Goal: Book appointment/travel/reservation

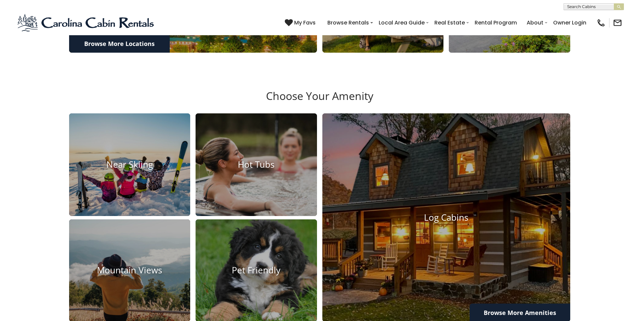
scroll to position [571, 0]
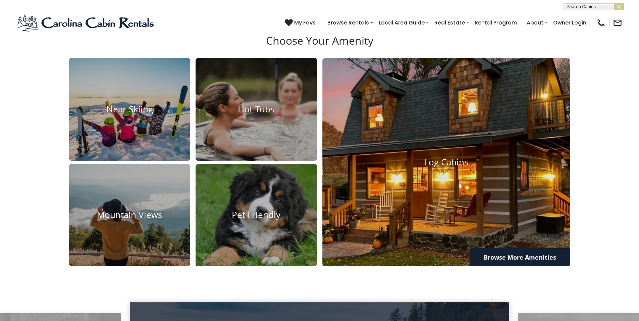
click at [449, 214] on img at bounding box center [446, 162] width 273 height 229
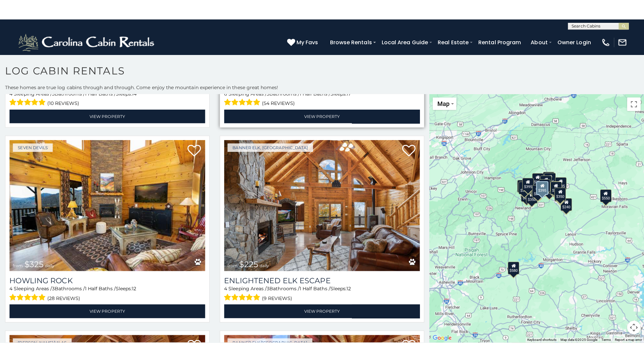
scroll to position [1342, 0]
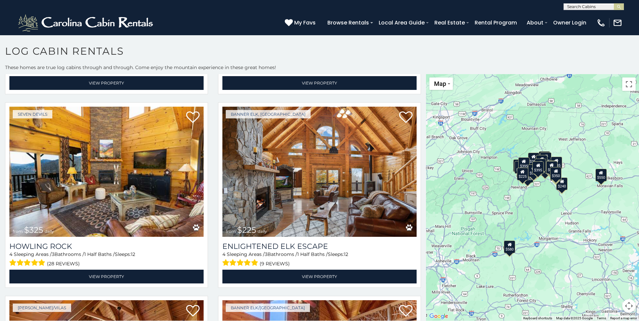
click at [538, 210] on div "$580 $395 $550 $349 $400 $451 $315 $380 $410 $330 $400 $350 $320 $395 $325 $225…" at bounding box center [532, 197] width 213 height 247
click at [628, 86] on button "Toggle fullscreen view" at bounding box center [628, 83] width 13 height 13
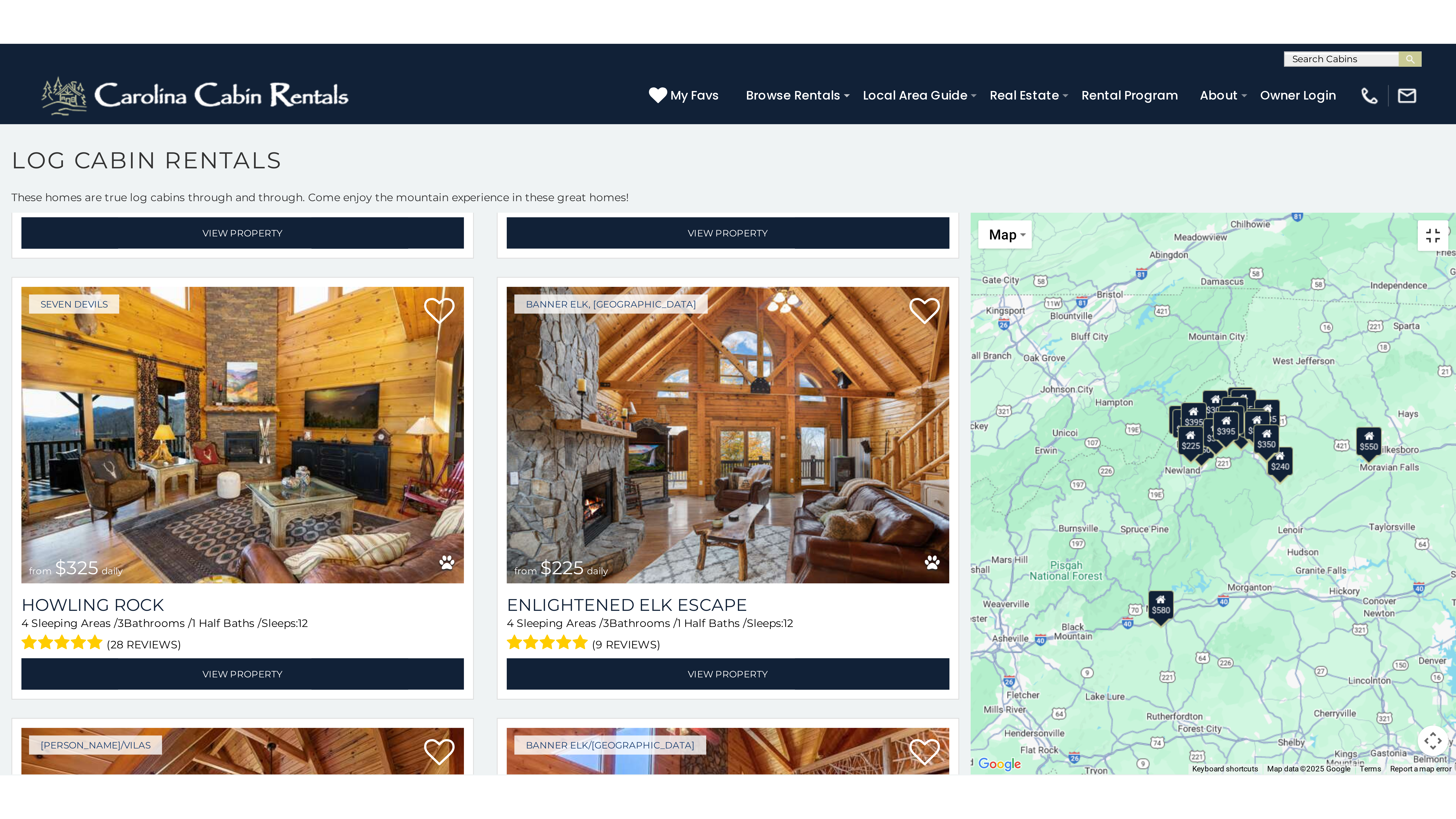
scroll to position [762, 0]
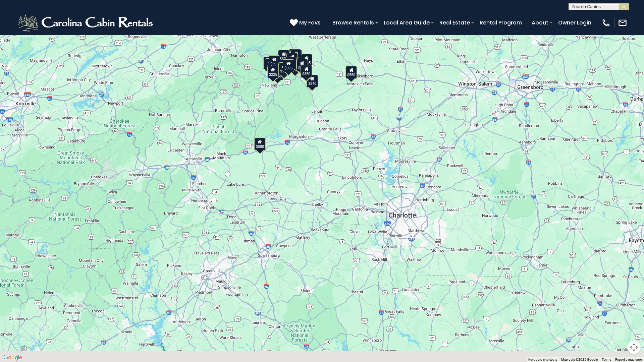
drag, startPoint x: 406, startPoint y: 276, endPoint x: 366, endPoint y: 190, distance: 95.6
click at [366, 190] on div "$580 $395 $550 $349 $400 $451 $315 $380 $410 $330 $400 $350 $320 $395 $325 $225…" at bounding box center [322, 181] width 644 height 362
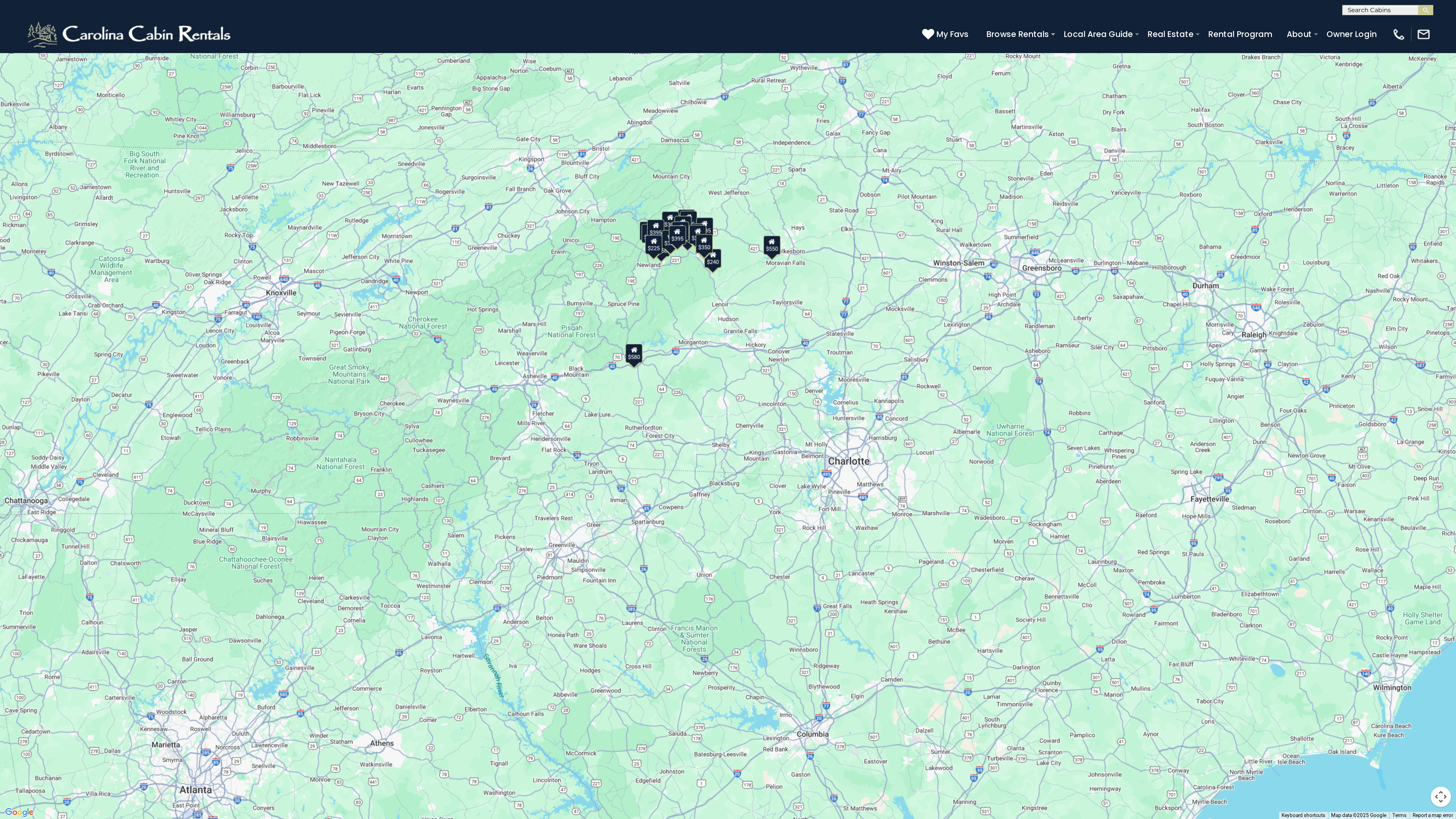
scroll to position [763, 0]
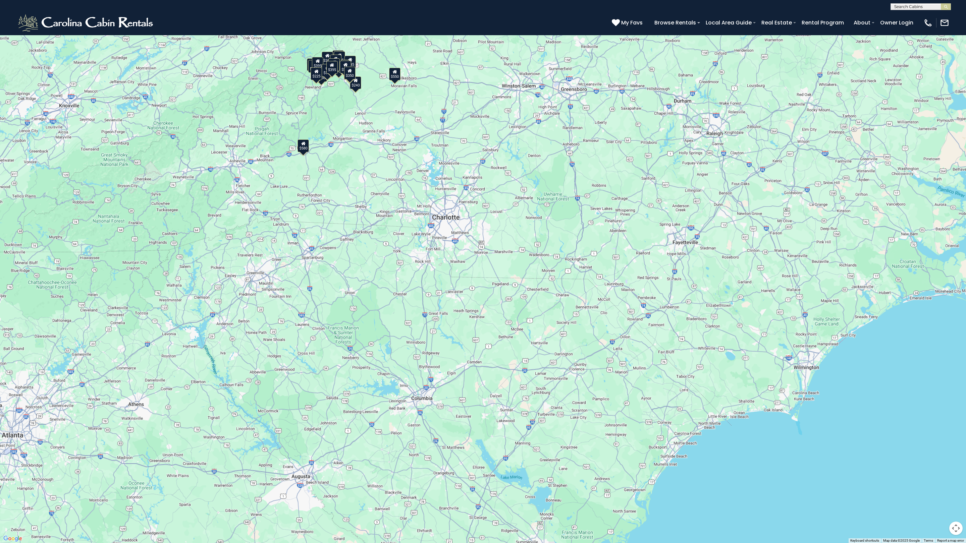
drag, startPoint x: 607, startPoint y: 340, endPoint x: 598, endPoint y: 327, distance: 15.7
click at [598, 321] on div "$580 $395 $550 $349 $400 $451 $315 $380 $410 $330 $400 $350 $320 $395 $325 $225…" at bounding box center [483, 271] width 966 height 543
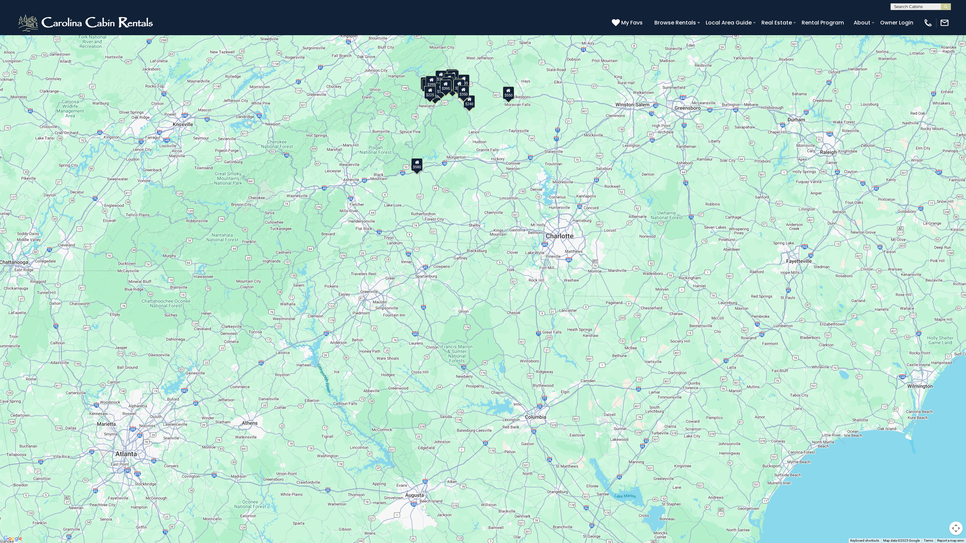
drag, startPoint x: 585, startPoint y: 427, endPoint x: 700, endPoint y: 480, distance: 127.1
click at [639, 321] on div "$580 $395 $550 $349 $400 $451 $315 $380 $410 $330 $400 $350 $320 $395 $325 $225…" at bounding box center [483, 271] width 966 height 543
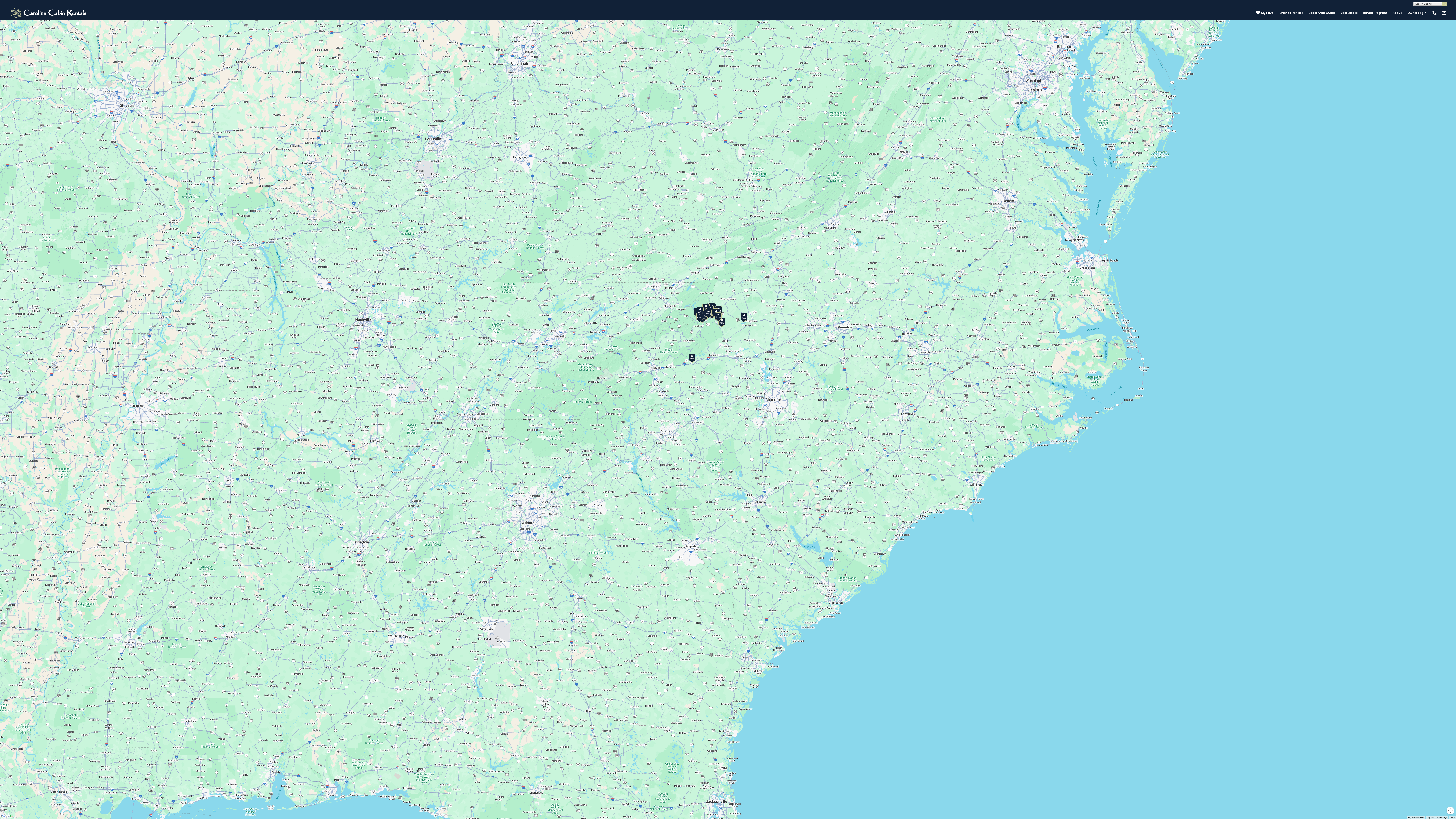
click at [361, 10] on div "$580 $395 $550 $349 $400 $451 $315 $380 $410 $330 $400 $350 $320 $395 $325 $225…" at bounding box center [728, 409] width 1456 height 819
drag, startPoint x: 805, startPoint y: 547, endPoint x: 837, endPoint y: 563, distance: 35.8
click at [361, 181] on div "$580 $395 $550 $349 $400 $451 $315 $380 $410 $330 $400 $350 $320 $395 $325 $225…" at bounding box center [728, 409] width 1456 height 819
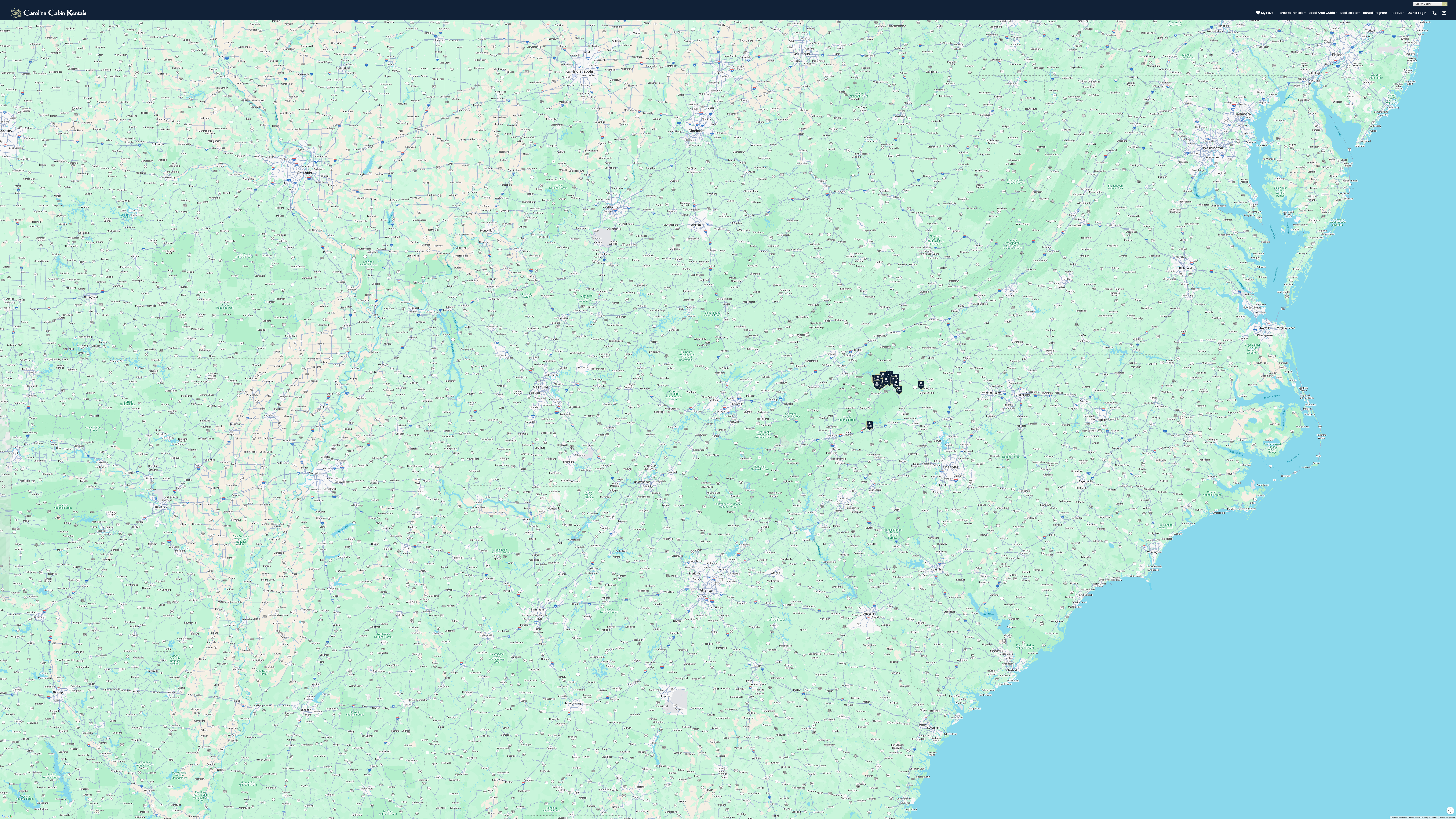
drag, startPoint x: 1329, startPoint y: 62, endPoint x: 1083, endPoint y: 419, distance: 433.5
click at [361, 181] on div "$580 $395 $550 $349 $400 $451 $315 $380 $410 $330 $400 $350 $320 $395 $325 $225…" at bounding box center [728, 409] width 1456 height 819
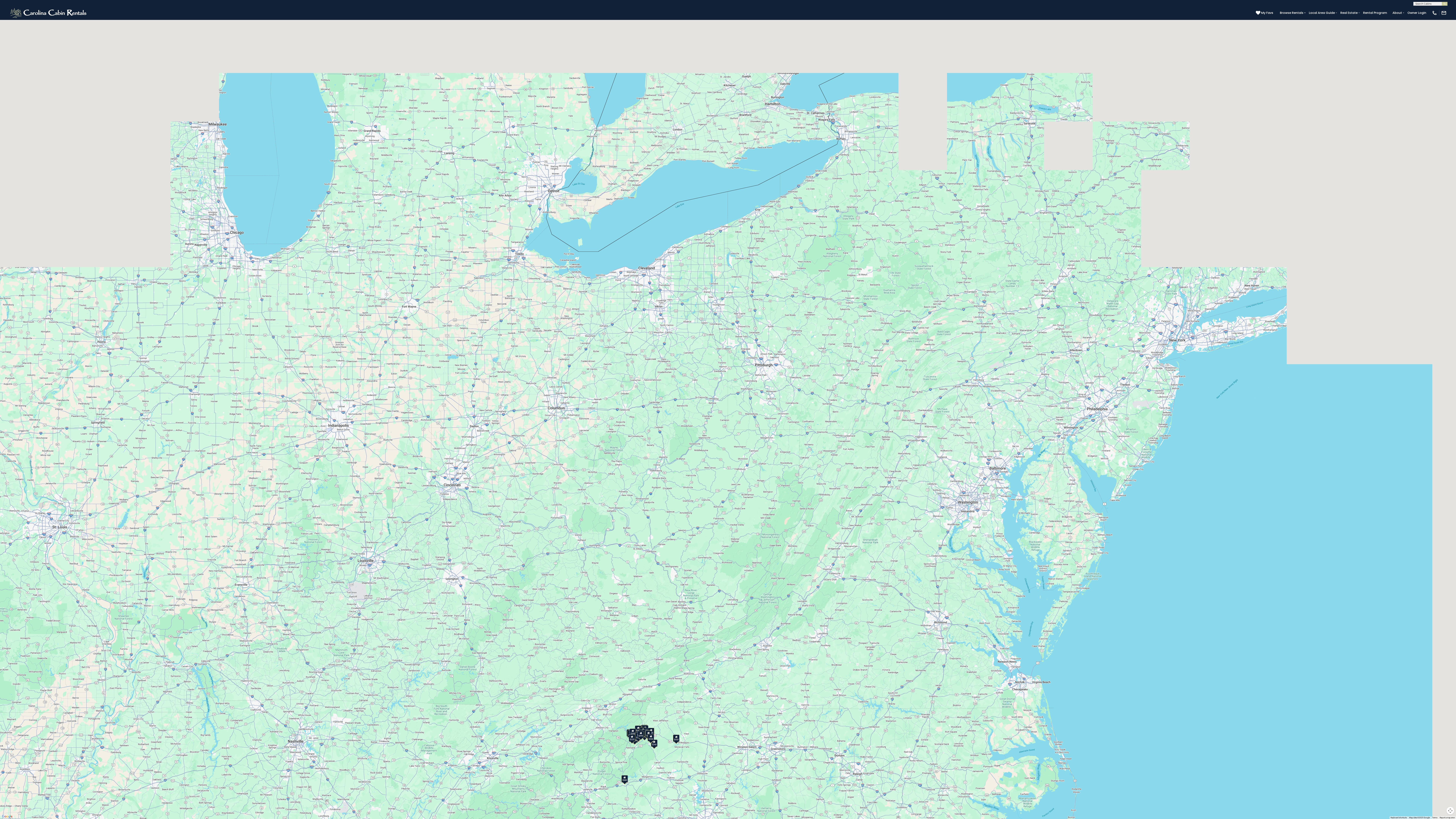
click at [361, 12] on div "$580 $395 $550 $349 $400 $451 $315 $380 $410 $330 $400 $350 $320 $395 $325 $225…" at bounding box center [728, 409] width 1456 height 819
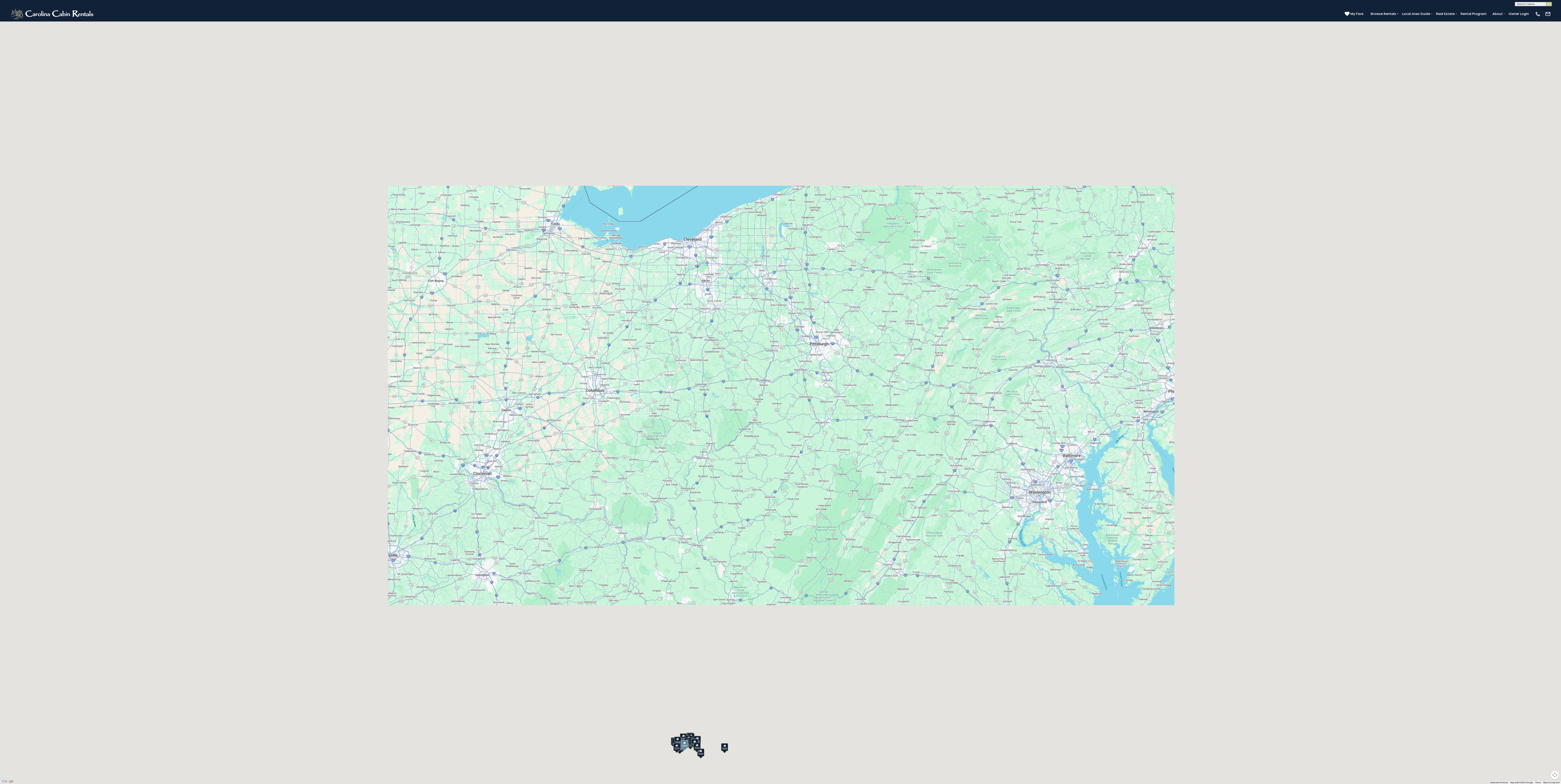
scroll to position [0, 0]
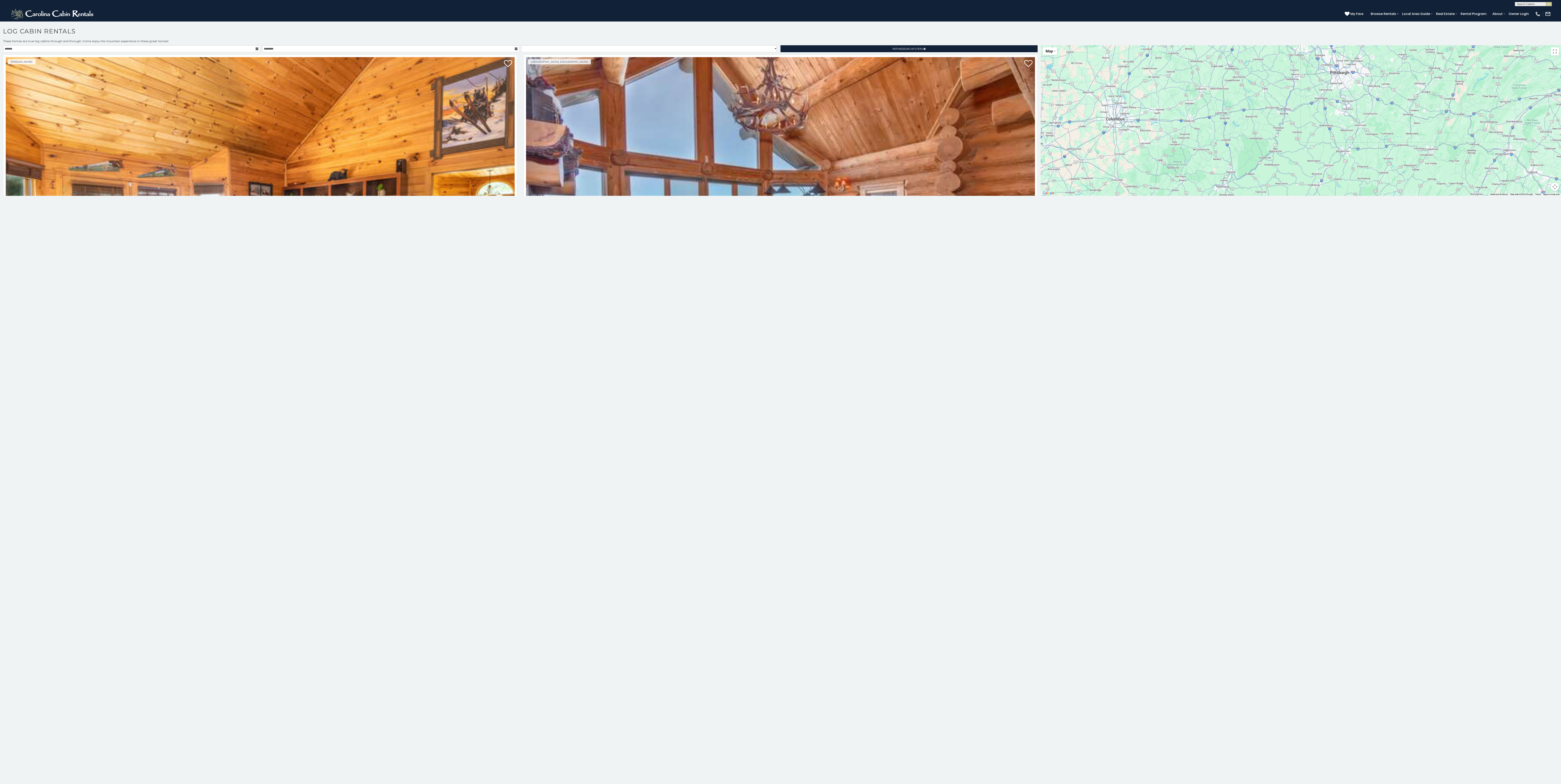
click at [390, 196] on div "**********" at bounding box center [780, 413] width 1561 height 747
click at [221, 48] on input "text" at bounding box center [131, 48] width 257 height 7
click at [167, 24] on section "**********" at bounding box center [780, 404] width 1561 height 765
